Goal: Task Accomplishment & Management: Complete application form

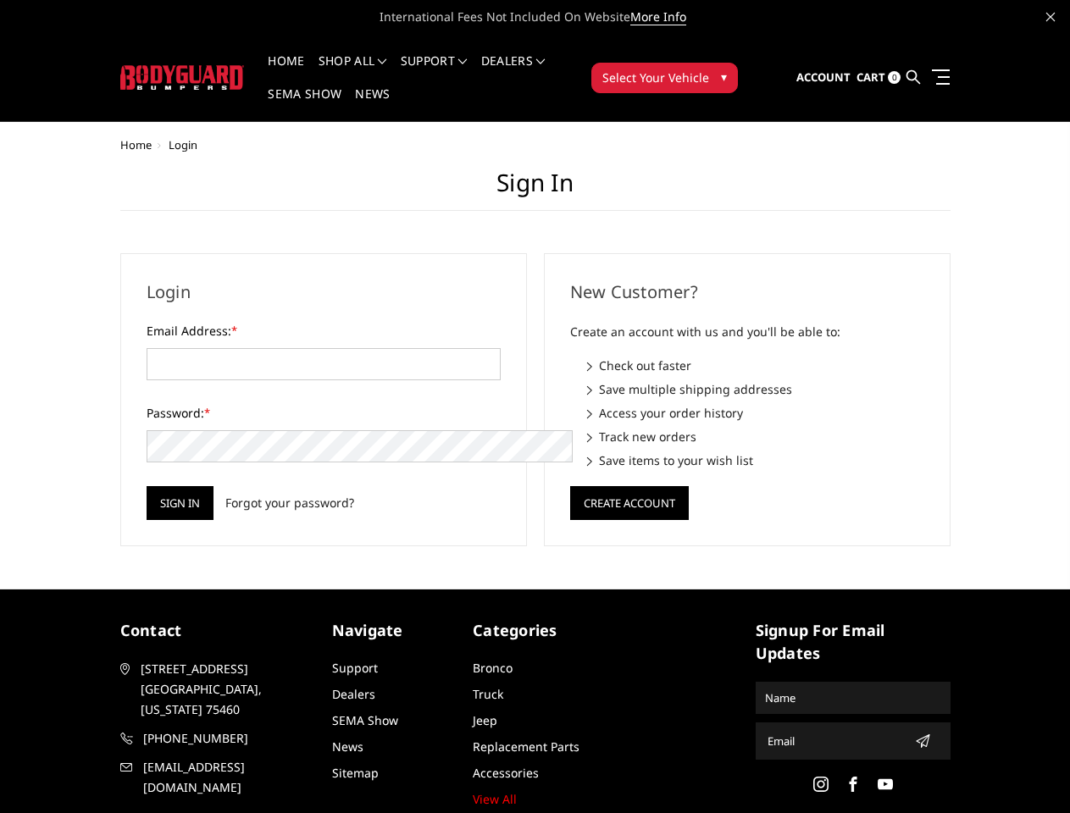
click at [535, 407] on div "New Customer? Create an account with us and you'll be able to: Check out faster…" at bounding box center [747, 399] width 424 height 293
click at [457, 61] on li "Support FAQ Install Instructions Shipping Warranty Terms & Conditions Cancellat…" at bounding box center [434, 71] width 80 height 33
click at [456, 71] on li "Support FAQ Install Instructions Shipping Warranty Terms & Conditions Cancellat…" at bounding box center [434, 71] width 80 height 33
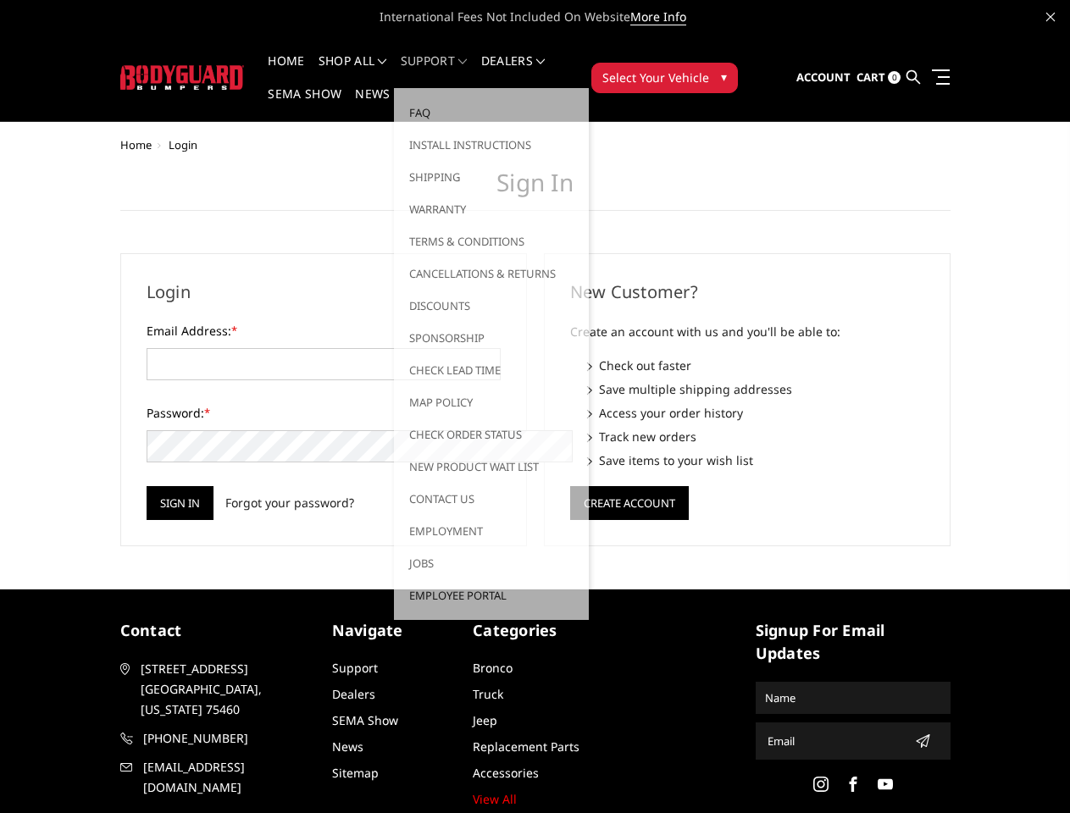
click at [709, 69] on span "Select Your Vehicle" at bounding box center [655, 78] width 107 height 18
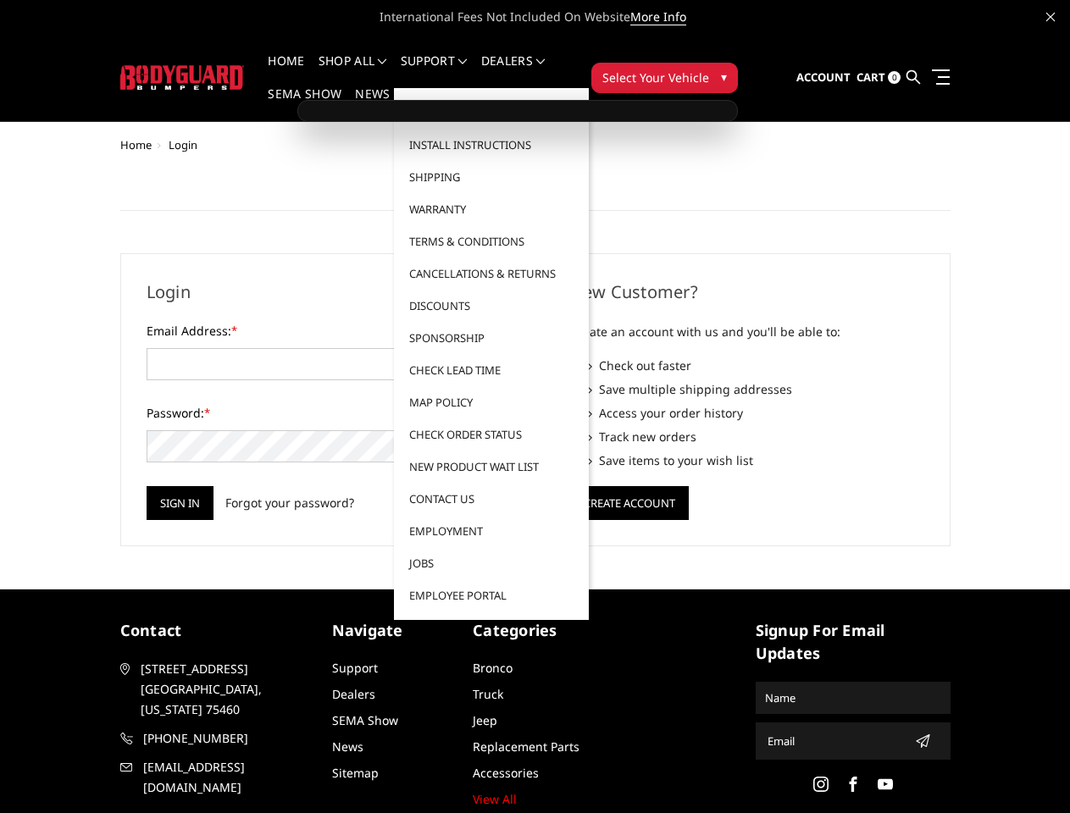
click at [709, 69] on span "Select Your Vehicle" at bounding box center [655, 78] width 107 height 18
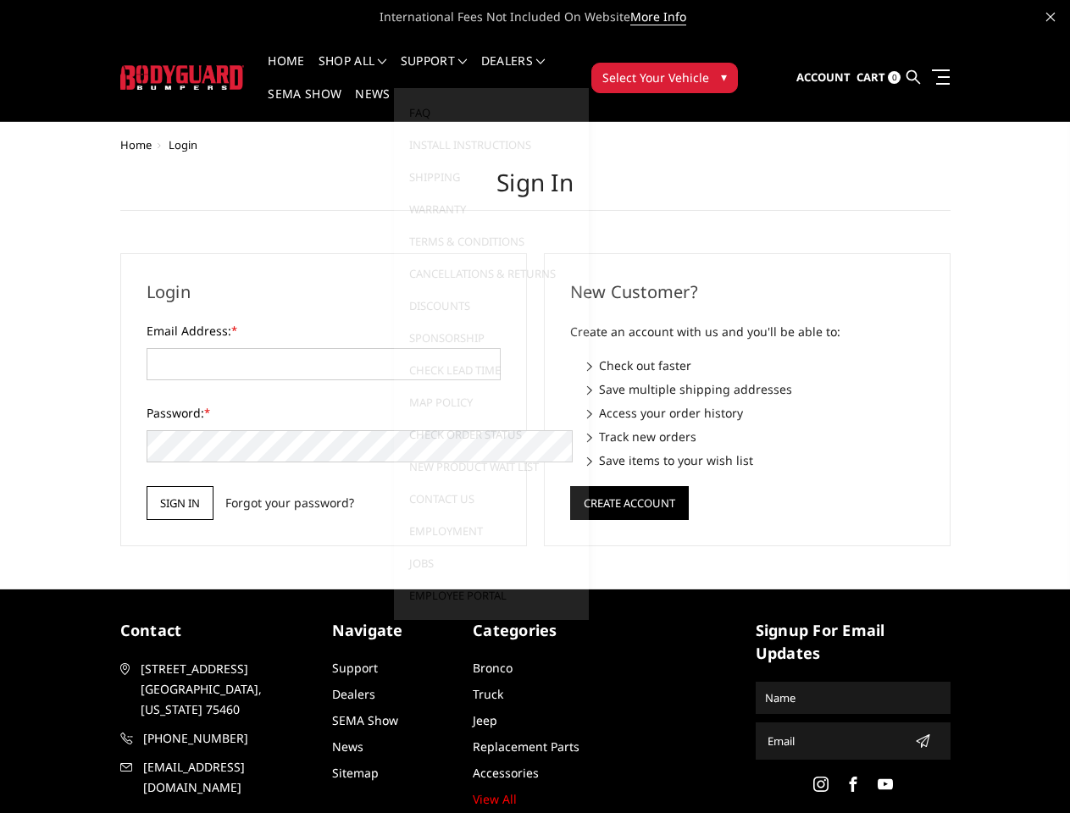
click at [147, 486] on input "Sign in" at bounding box center [180, 503] width 67 height 34
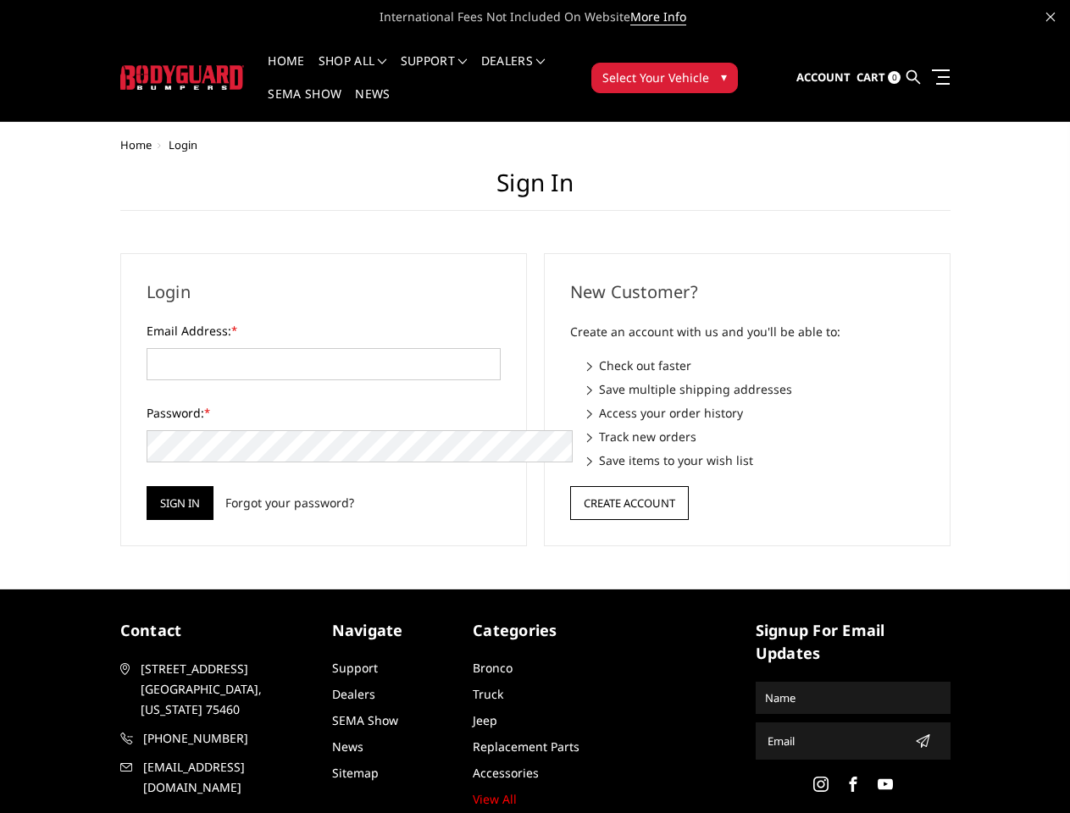
click at [629, 486] on button "Create Account" at bounding box center [629, 503] width 119 height 34
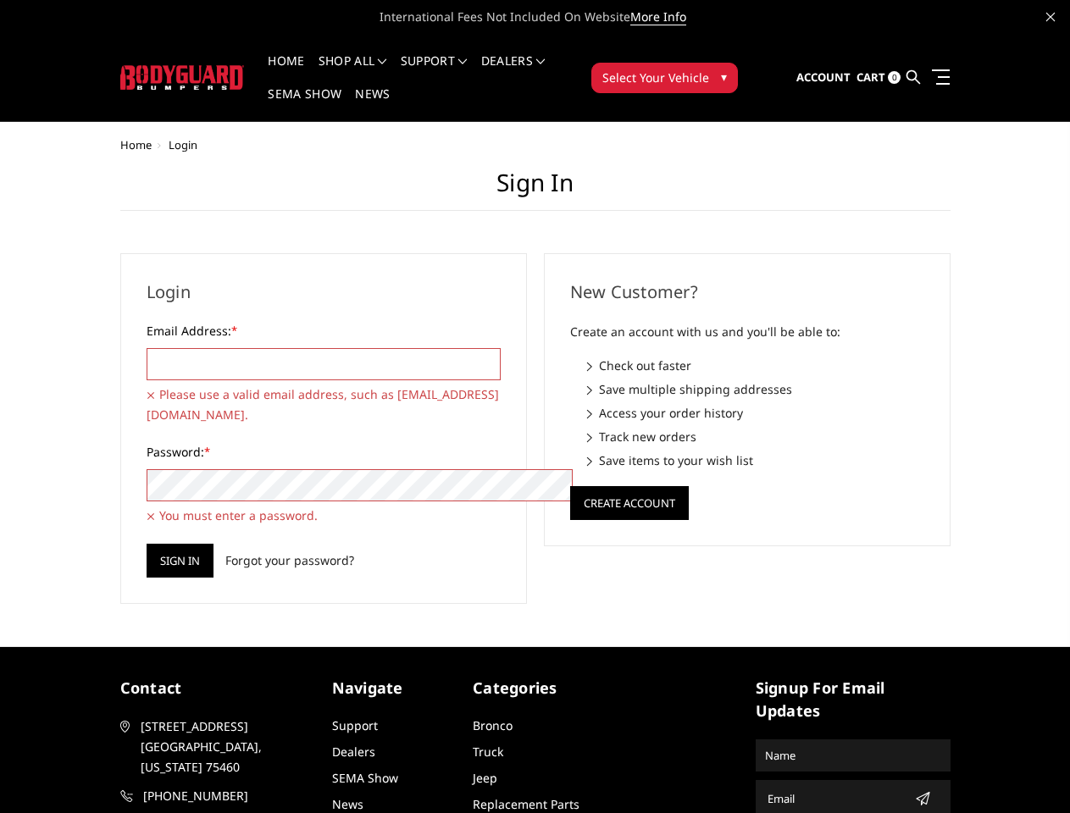
click at [812, 742] on input "text" at bounding box center [853, 755] width 190 height 27
